Goal: Information Seeking & Learning: Find specific page/section

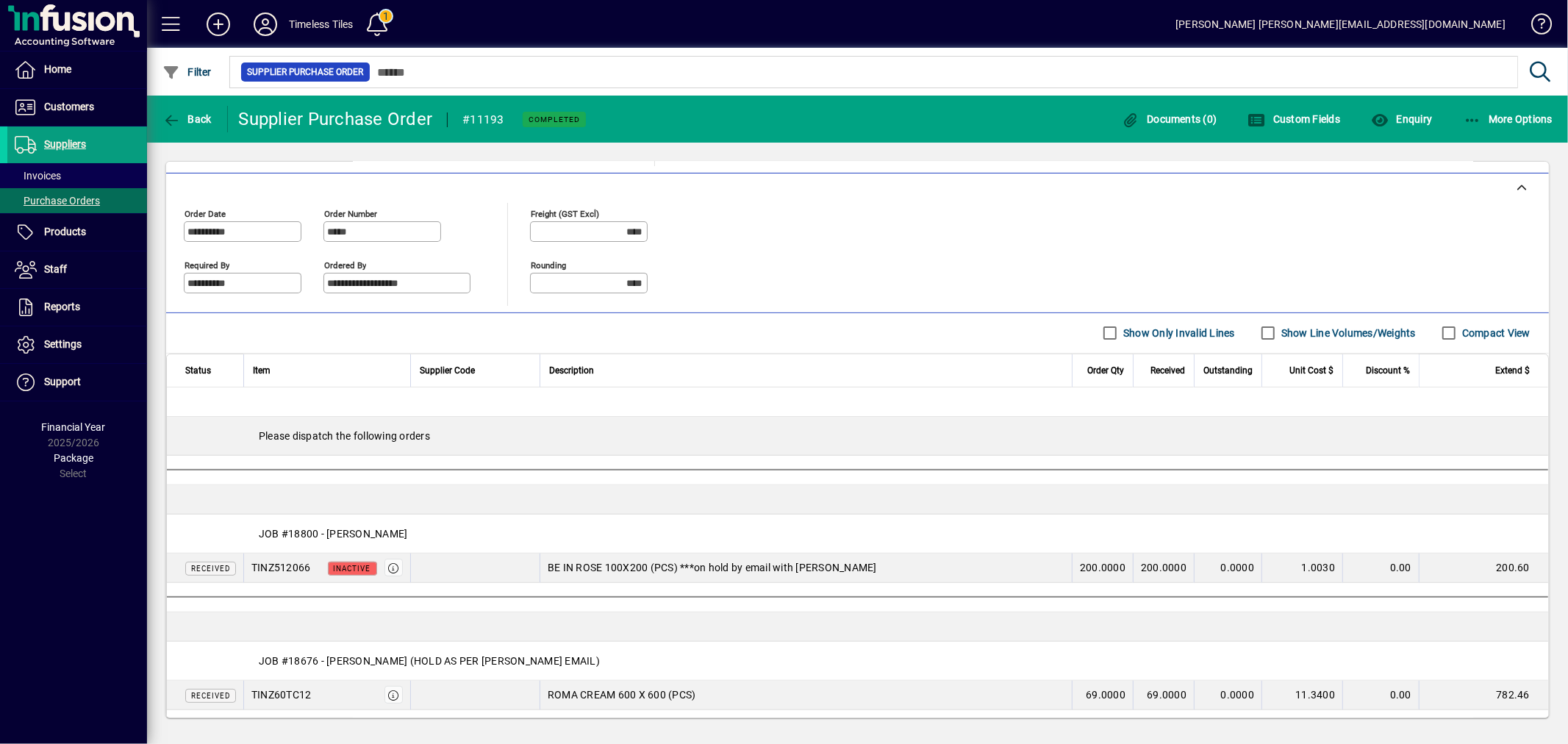
scroll to position [300, 0]
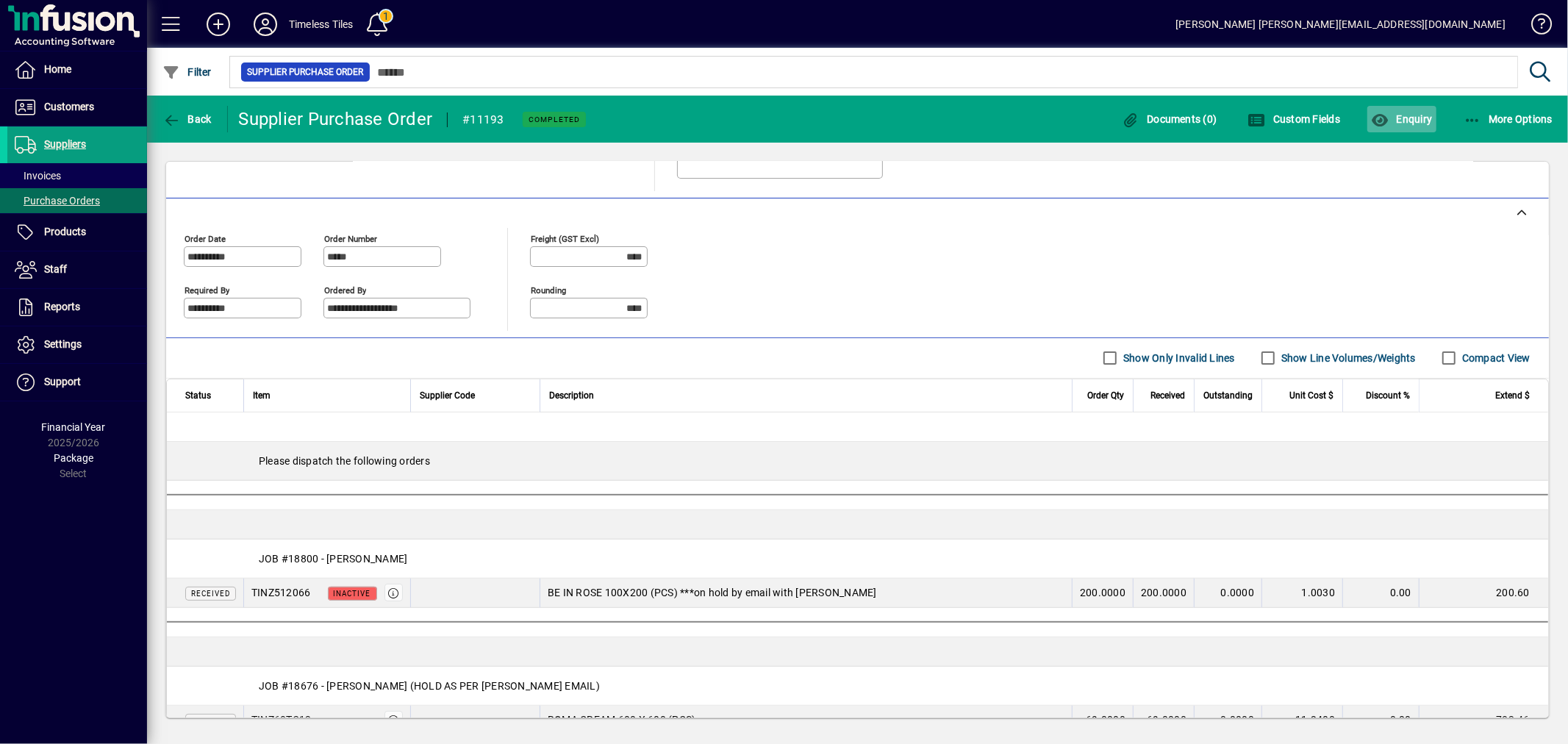
click at [1399, 122] on span "Enquiry" at bounding box center [1401, 119] width 61 height 12
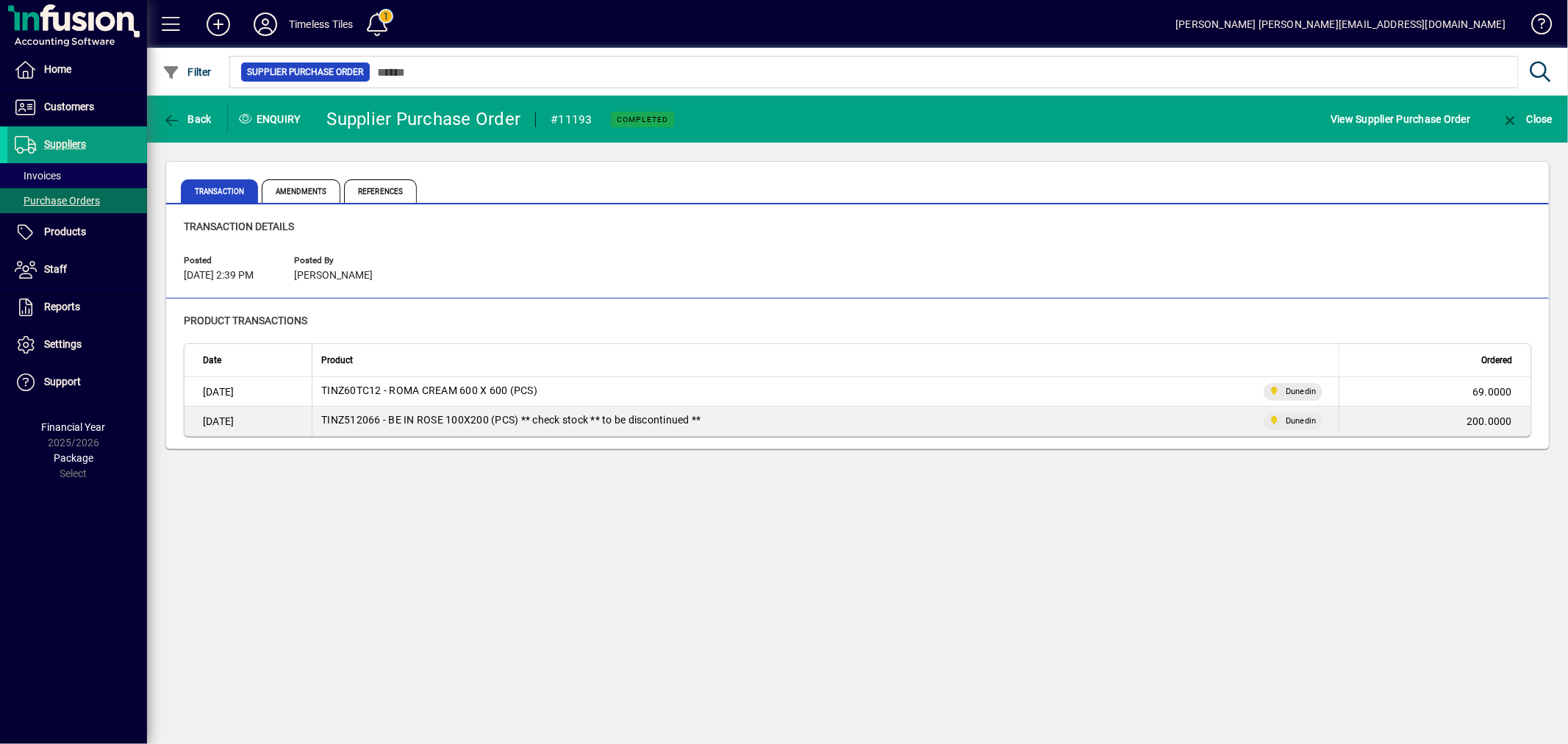
click at [993, 360] on div "Product" at bounding box center [824, 360] width 1007 height 17
click at [296, 184] on span "Amendments" at bounding box center [300, 191] width 79 height 23
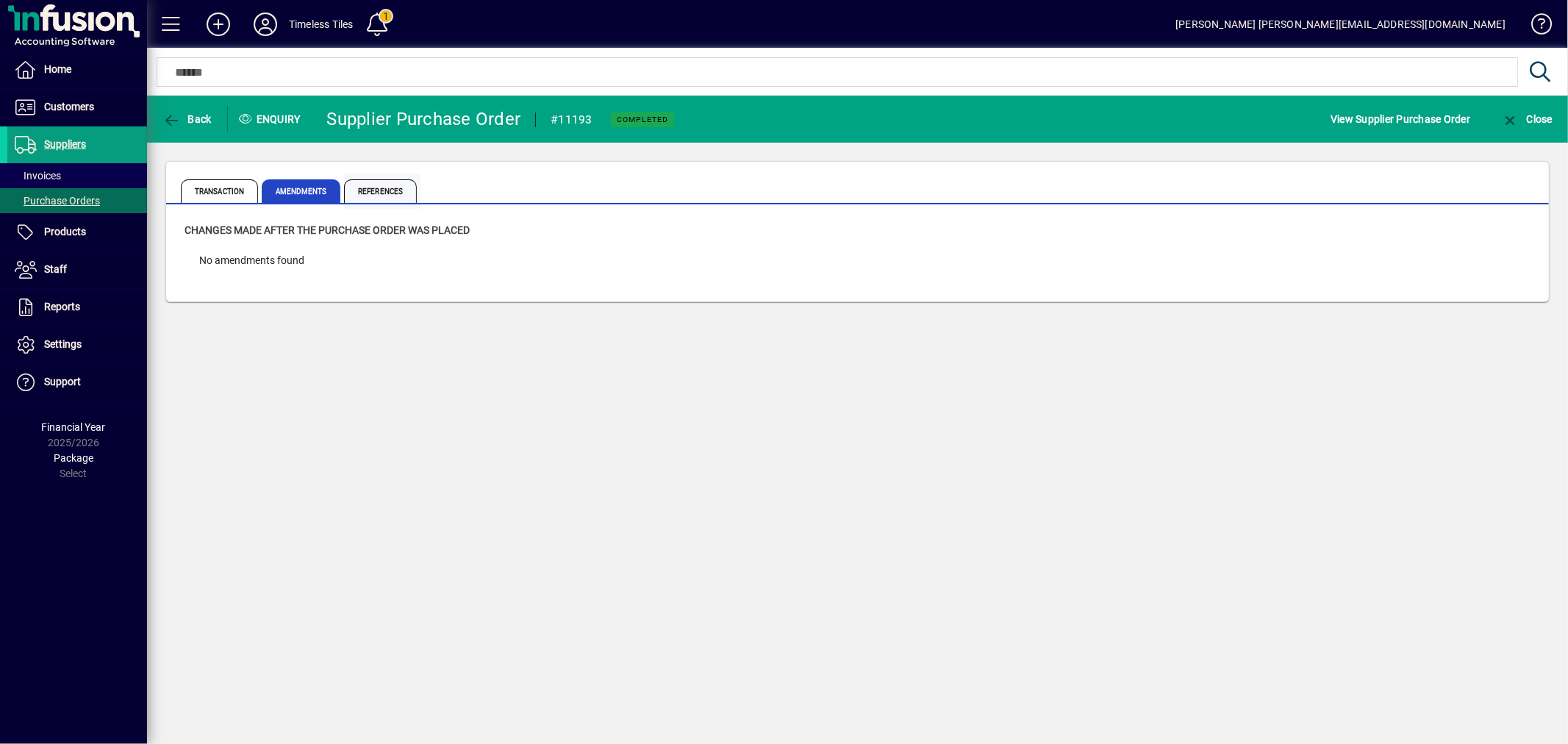
click at [371, 187] on span "References" at bounding box center [380, 191] width 73 height 23
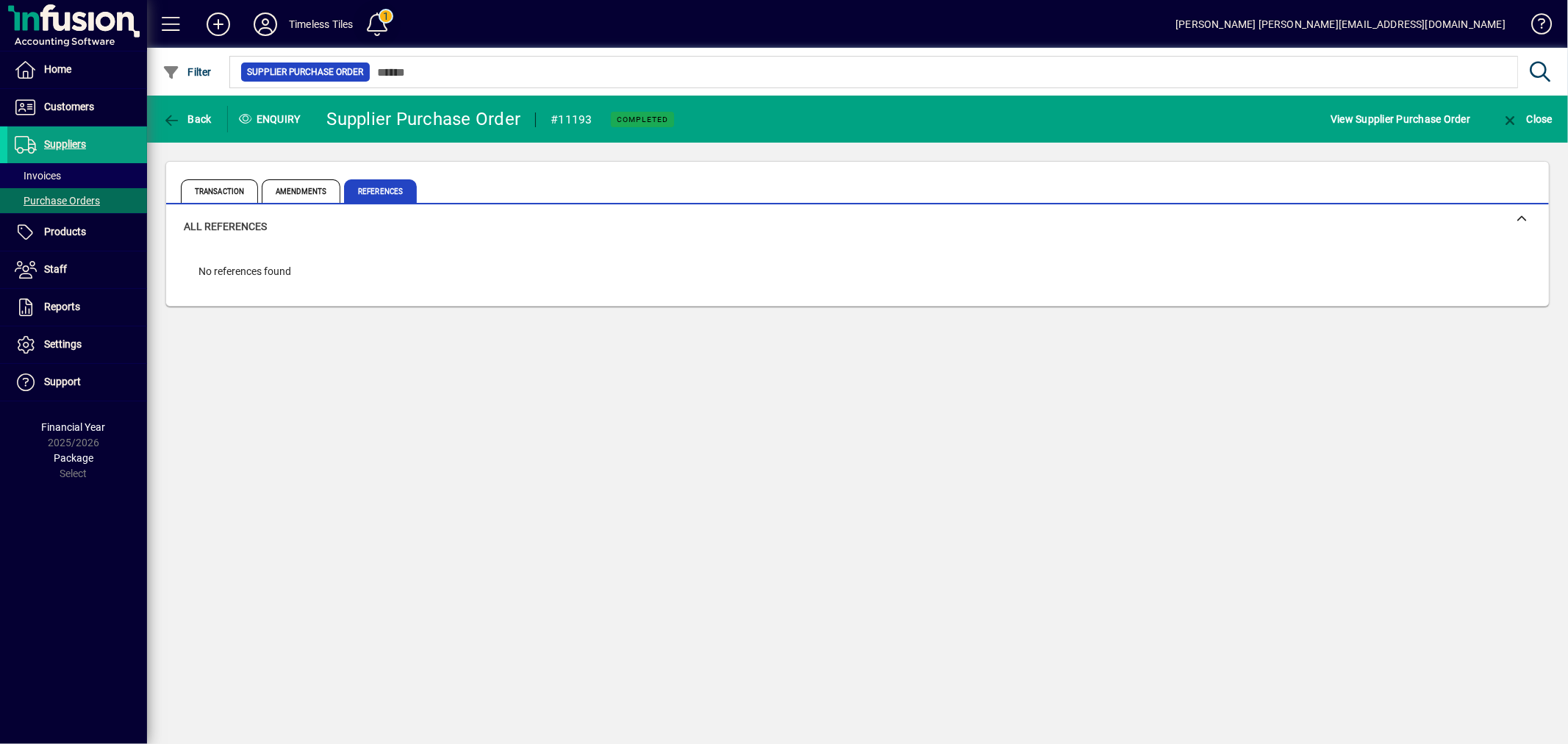
click at [377, 17] on span at bounding box center [377, 24] width 35 height 35
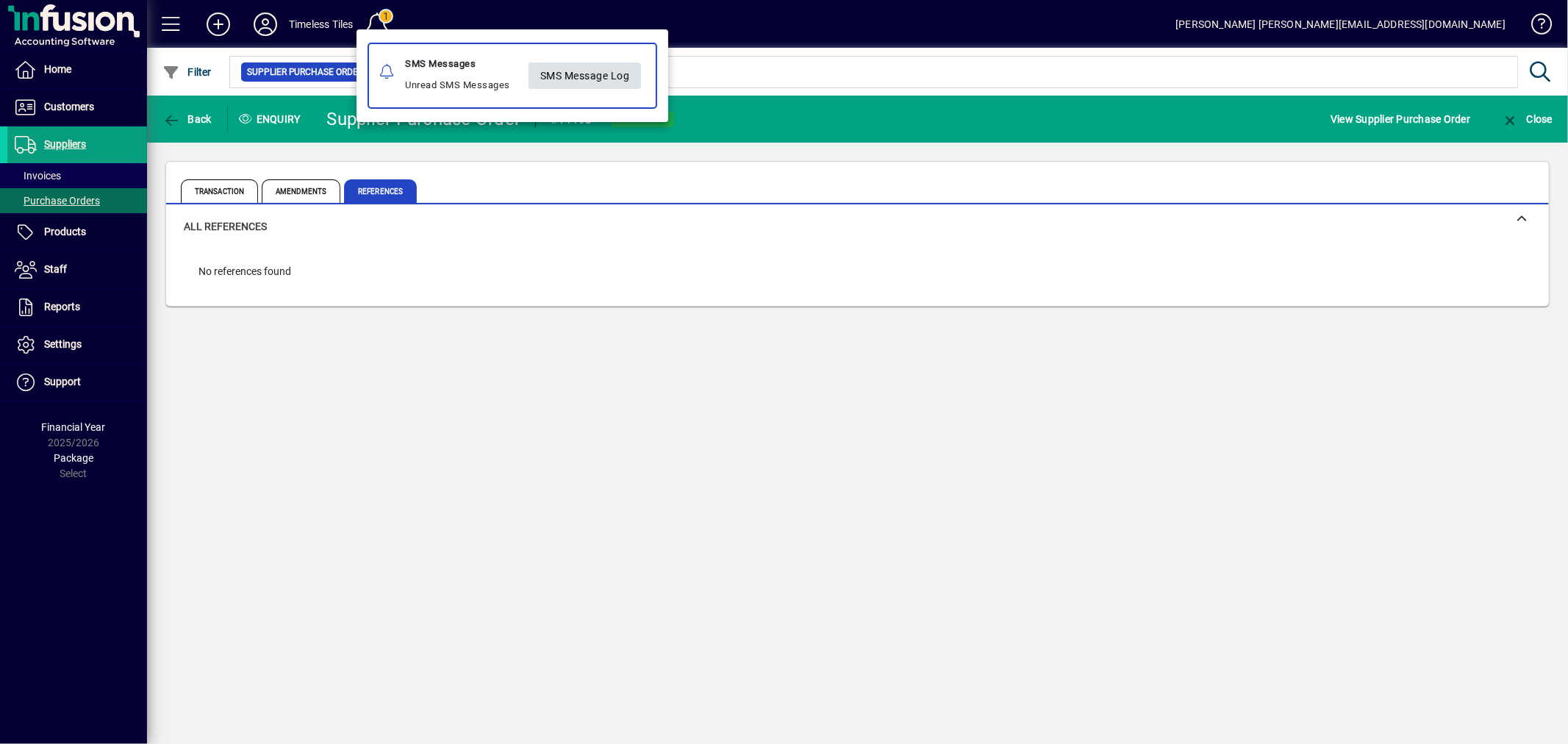
click at [607, 63] on span "SMS Message Log" at bounding box center [585, 75] width 90 height 24
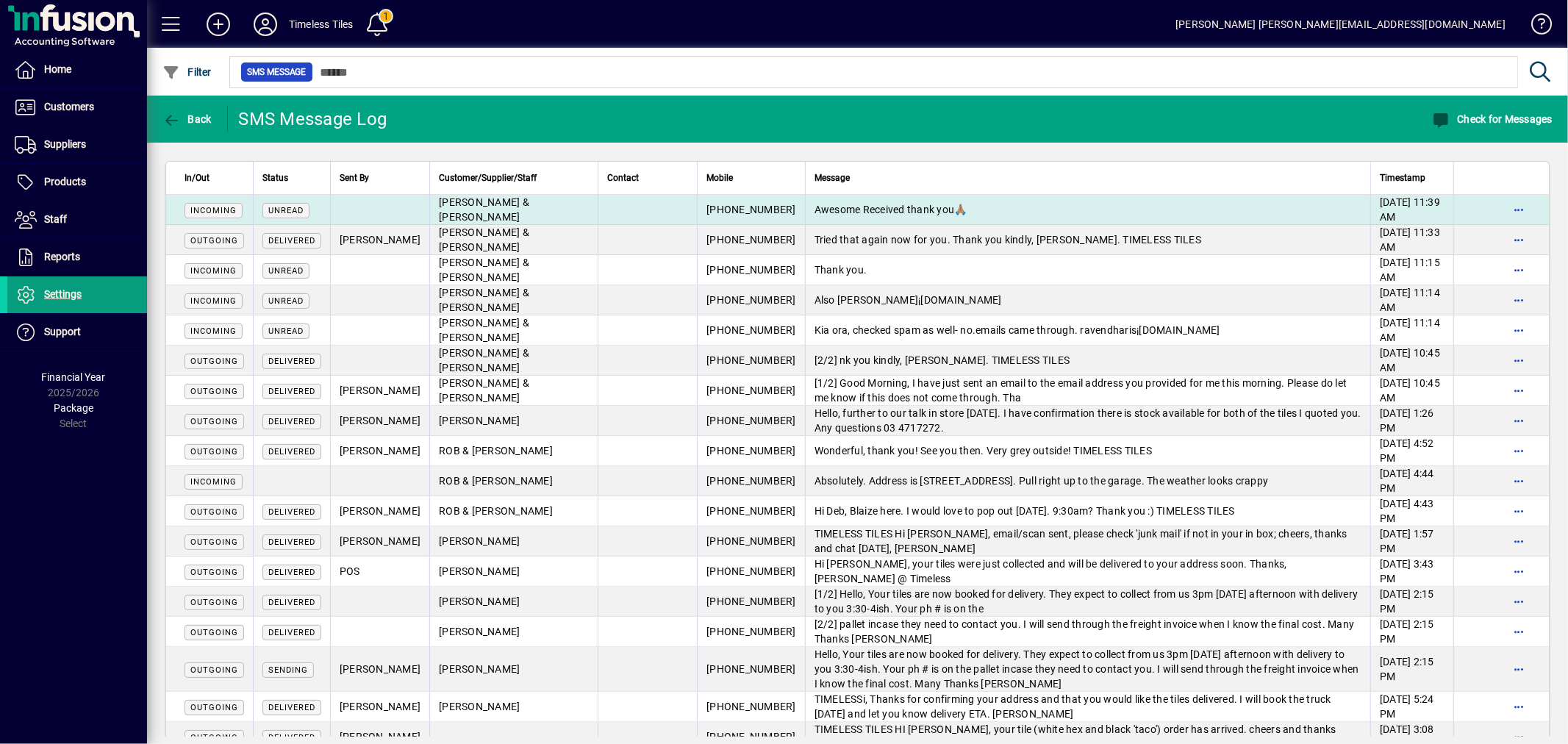
click at [294, 208] on span "Unread" at bounding box center [286, 211] width 35 height 10
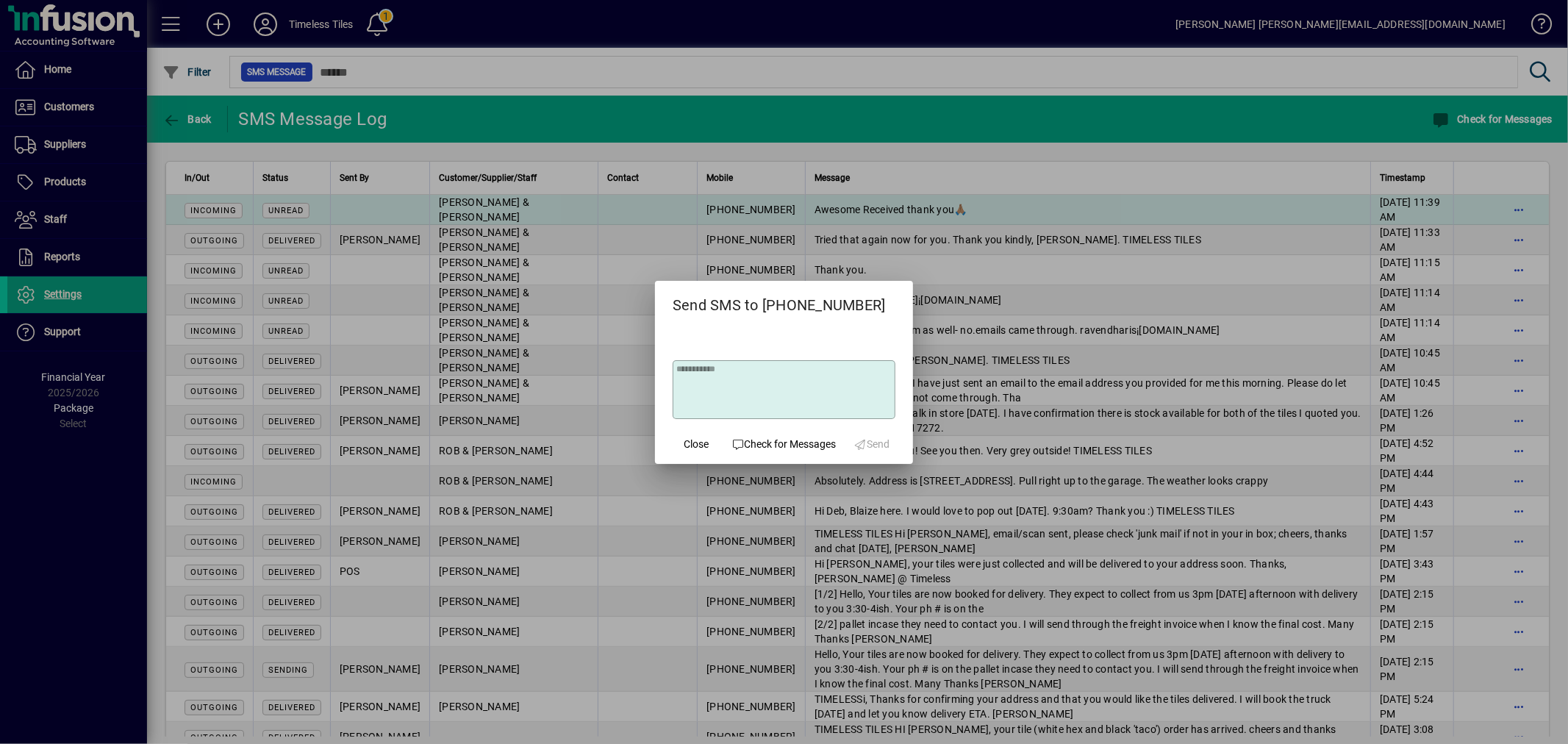
type textarea "**********"
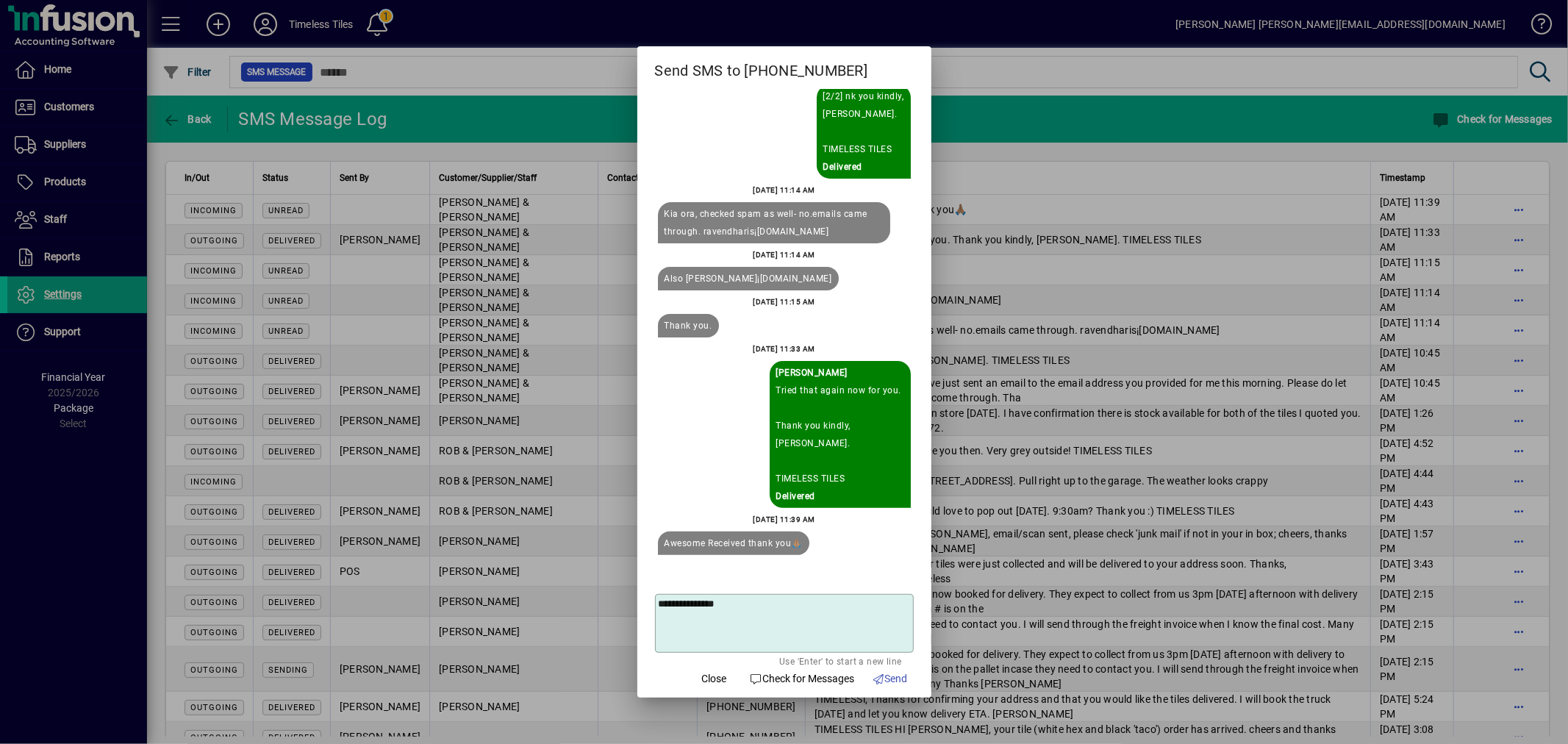
scroll to position [-230, 0]
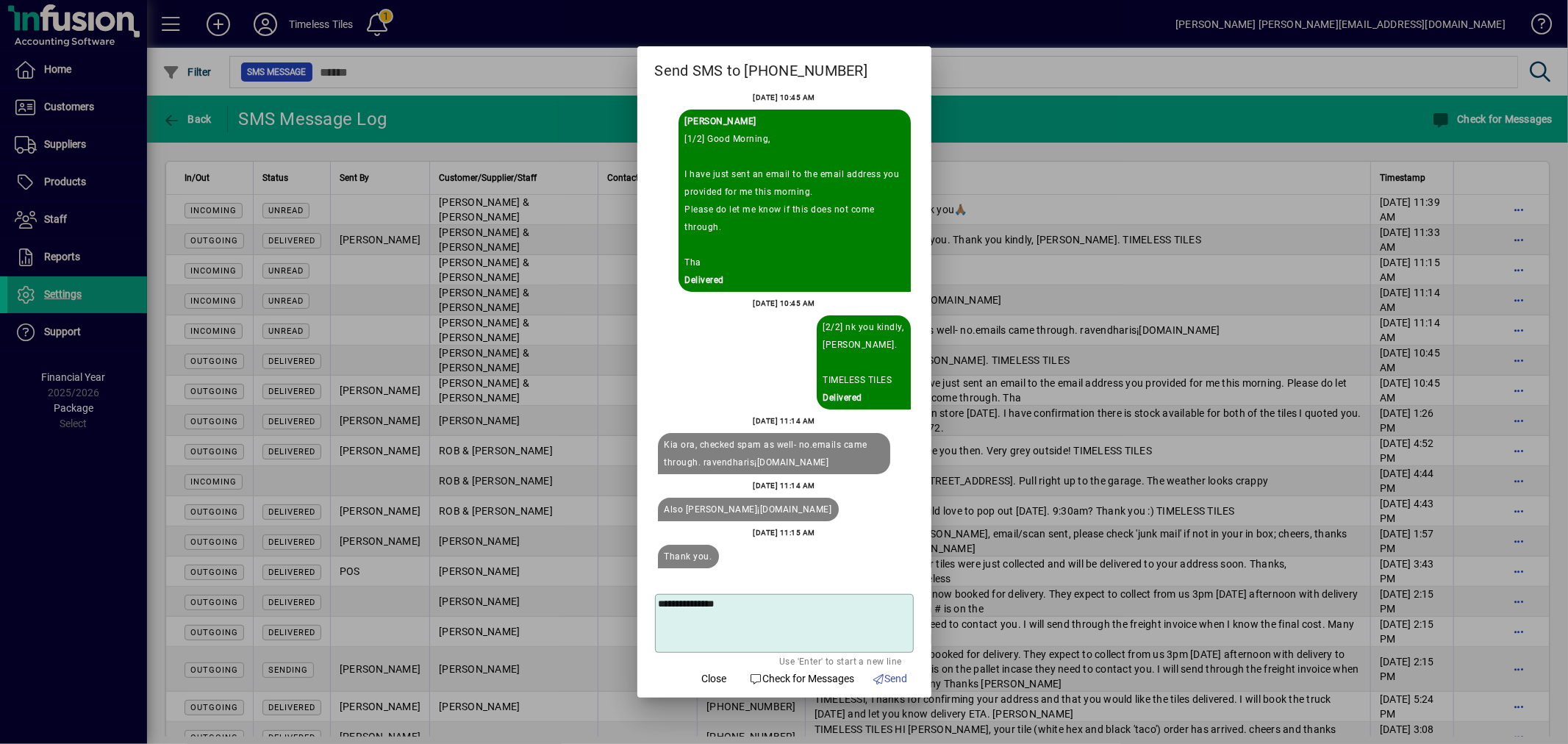
click at [798, 354] on div "Tue 7 Oct 2025 10:45 AM [2/2] nk you kindly, Blaize Gerrand. TIMELESS TILES Del…" at bounding box center [784, 353] width 258 height 118
drag, startPoint x: 798, startPoint y: 353, endPoint x: 655, endPoint y: 333, distance: 144.4
click at [796, 353] on div "Tue 7 Oct 2025 10:45 AM [2/2] nk you kindly, Blaize Gerrand. TIMELESS TILES Del…" at bounding box center [784, 353] width 258 height 118
drag, startPoint x: 657, startPoint y: 333, endPoint x: 765, endPoint y: 398, distance: 126.1
click at [664, 335] on div "Tue 7 Oct 2025 10:45 AM [2/2] nk you kindly, Blaize Gerrand. TIMELESS TILES Del…" at bounding box center [784, 353] width 258 height 118
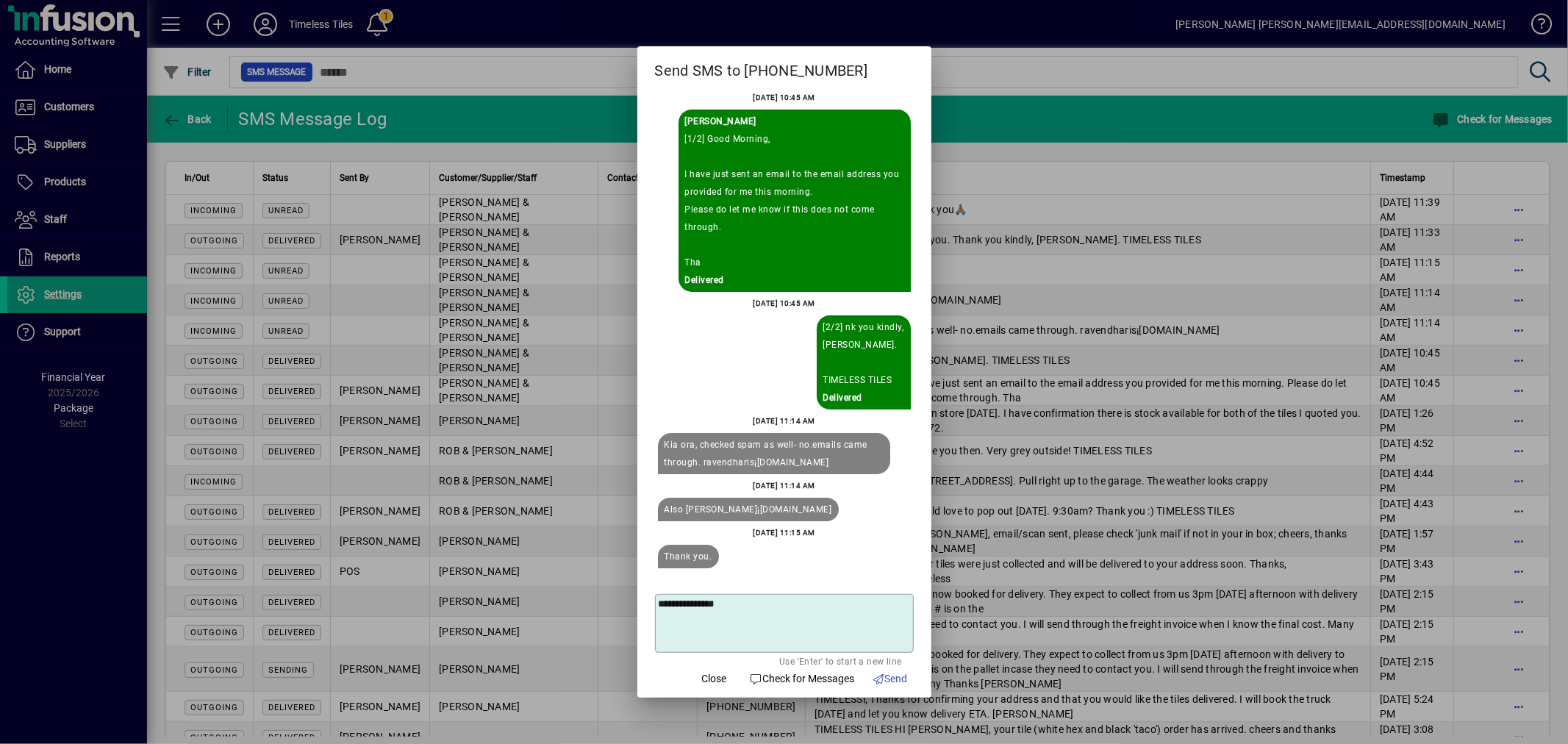
click at [802, 442] on div "Tue 7 Oct 2025 11:14 AM Kia ora, checked spam as well- no.emails came through. …" at bounding box center [784, 445] width 258 height 64
click at [702, 678] on span "Close" at bounding box center [715, 679] width 25 height 16
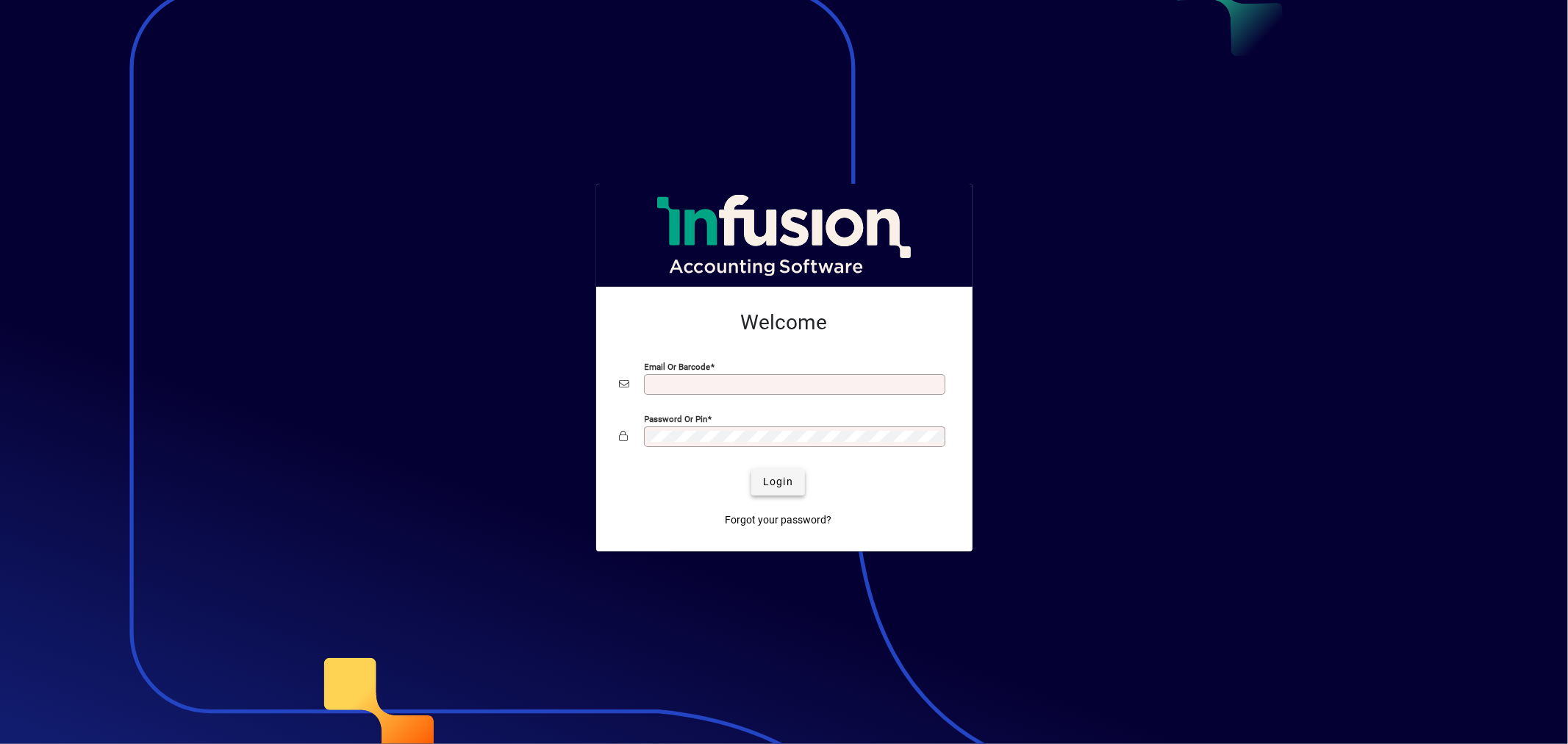
type input "**********"
click at [783, 489] on span "Login" at bounding box center [777, 482] width 30 height 16
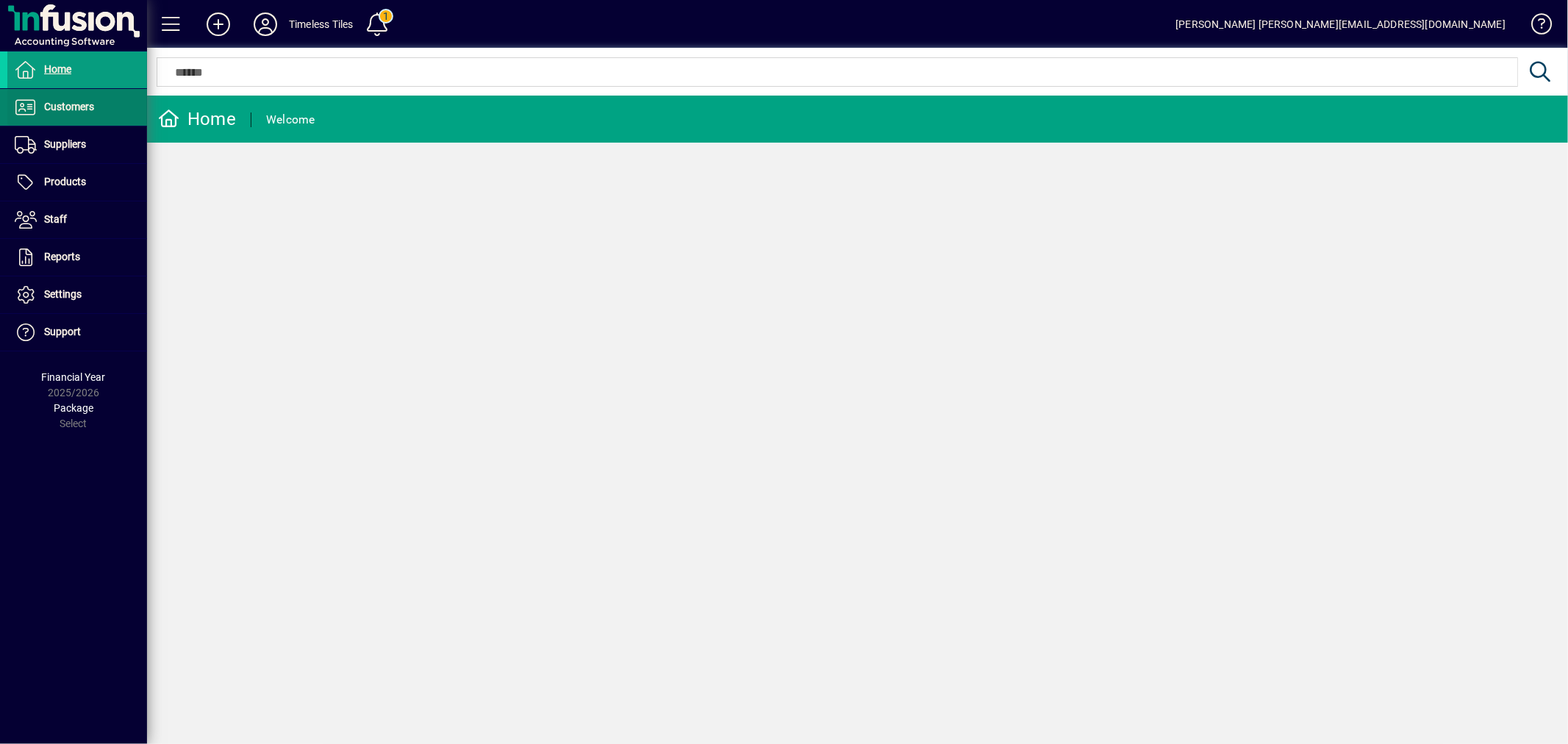
click at [76, 121] on span at bounding box center [77, 107] width 139 height 35
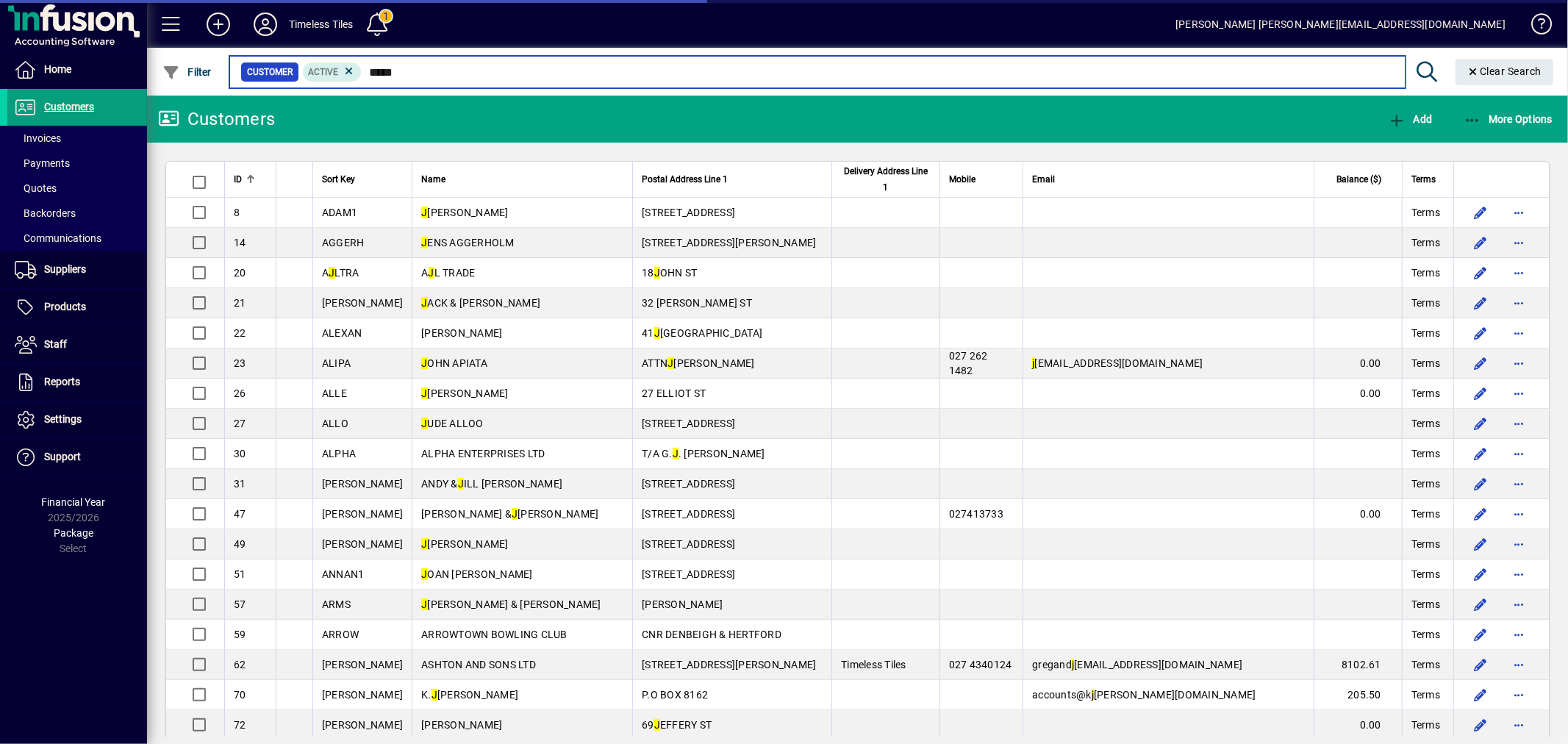
type input "******"
